Goal: Find specific page/section: Find specific page/section

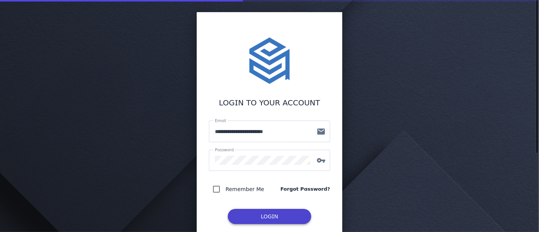
click at [254, 213] on span "LOG IN" at bounding box center [269, 216] width 83 height 18
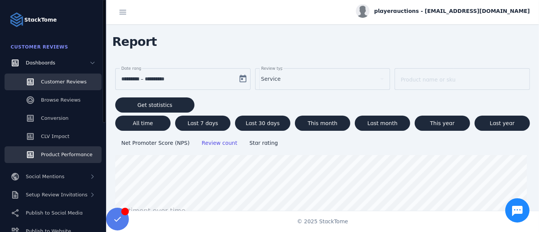
scroll to position [42, 0]
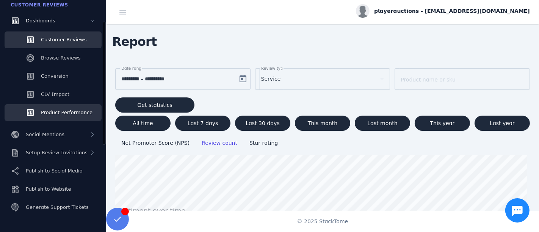
click at [70, 117] on link "Product Performance" at bounding box center [53, 112] width 97 height 17
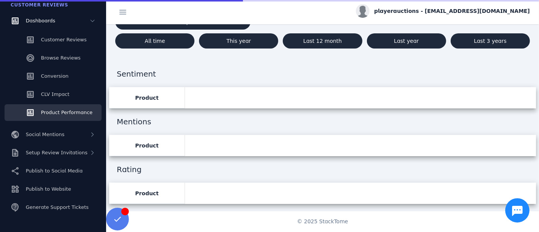
scroll to position [168, 0]
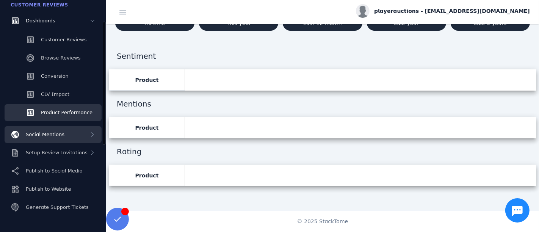
click at [64, 132] on div "Social Mentions" at bounding box center [53, 134] width 97 height 17
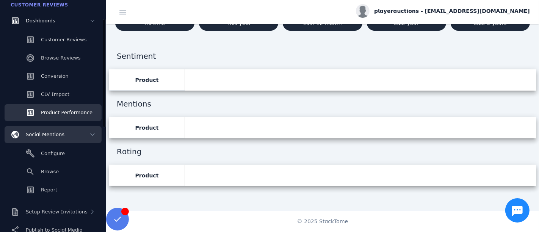
click at [64, 132] on div "Social Mentions" at bounding box center [53, 134] width 97 height 17
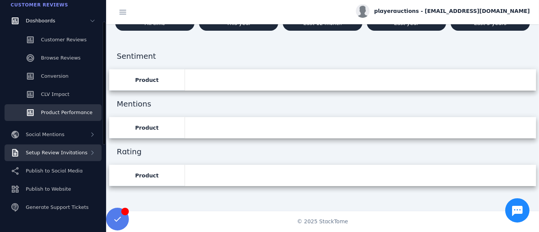
click at [61, 148] on div "Setup Review Invitations" at bounding box center [53, 152] width 97 height 17
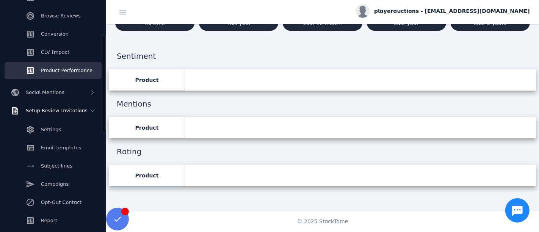
scroll to position [126, 0]
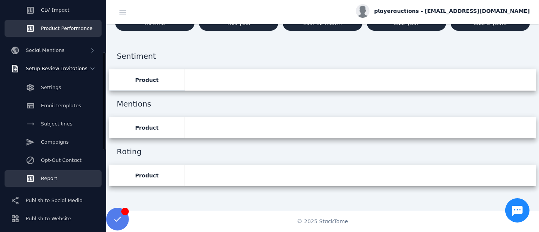
click at [55, 179] on span "Report" at bounding box center [49, 178] width 16 height 6
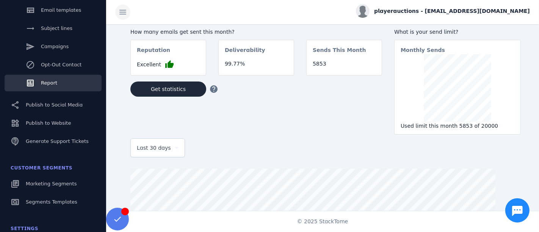
click at [121, 16] on span at bounding box center [123, 12] width 18 height 18
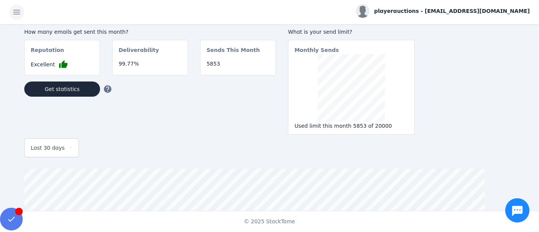
click at [22, 13] on span at bounding box center [17, 12] width 18 height 18
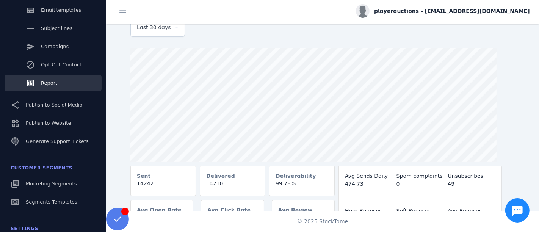
scroll to position [138, 0]
